Goal: Task Accomplishment & Management: Manage account settings

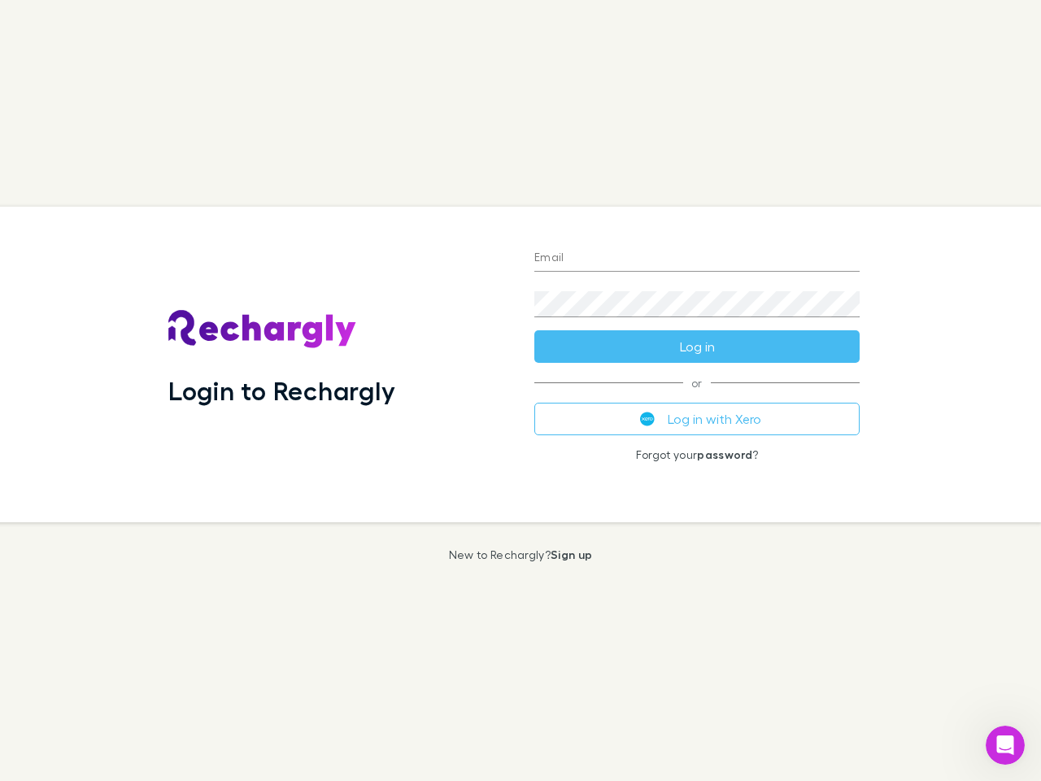
click at [521, 391] on div "Login to Rechargly" at bounding box center [338, 365] width 366 height 316
click at [697, 259] on input "Email" at bounding box center [697, 259] width 325 height 26
click at [521, 391] on div "Login to Rechargly" at bounding box center [338, 365] width 366 height 316
click at [697, 259] on input "Email" at bounding box center [697, 259] width 325 height 26
click at [697, 347] on form "Email Password Log in" at bounding box center [697, 298] width 325 height 130
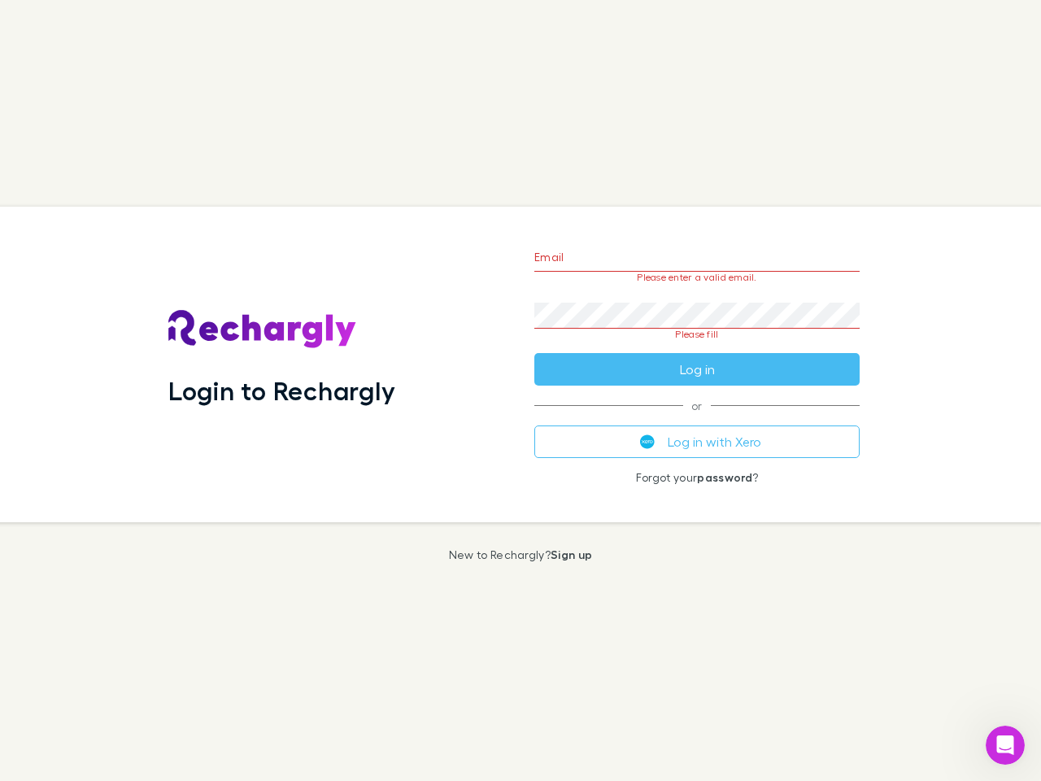
click at [697, 419] on div "Email Please enter a valid email. Password Please fill Log in or Log in with Xe…" at bounding box center [696, 365] width 351 height 316
